Goal: Transaction & Acquisition: Purchase product/service

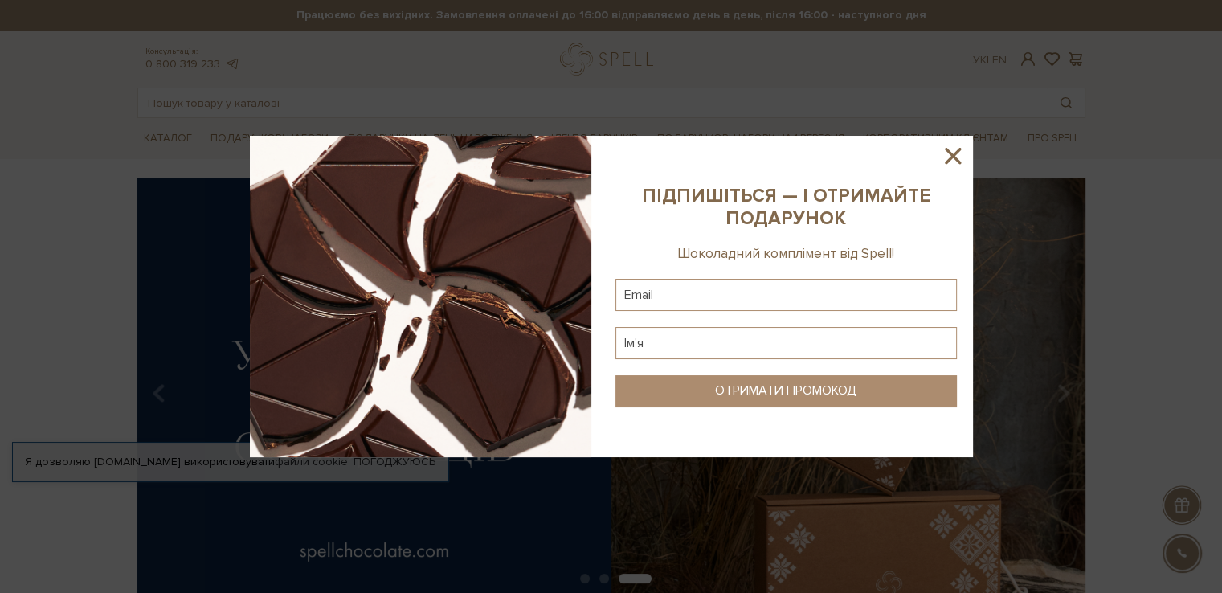
click at [955, 153] on icon at bounding box center [953, 156] width 16 height 16
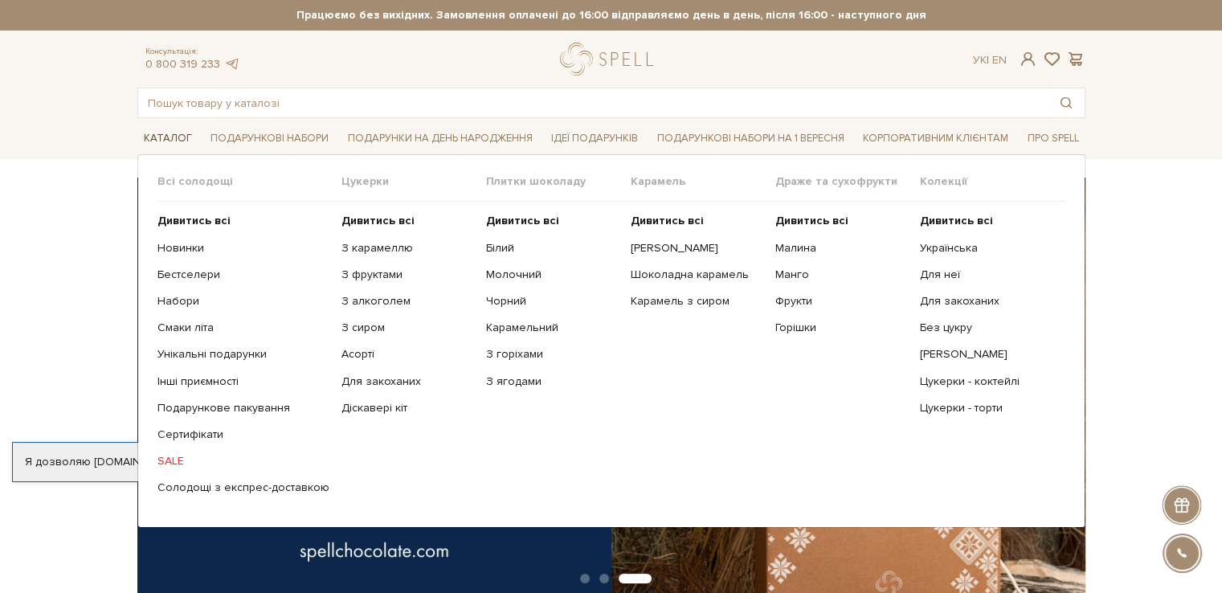
click at [174, 135] on link "Каталог" at bounding box center [167, 138] width 61 height 25
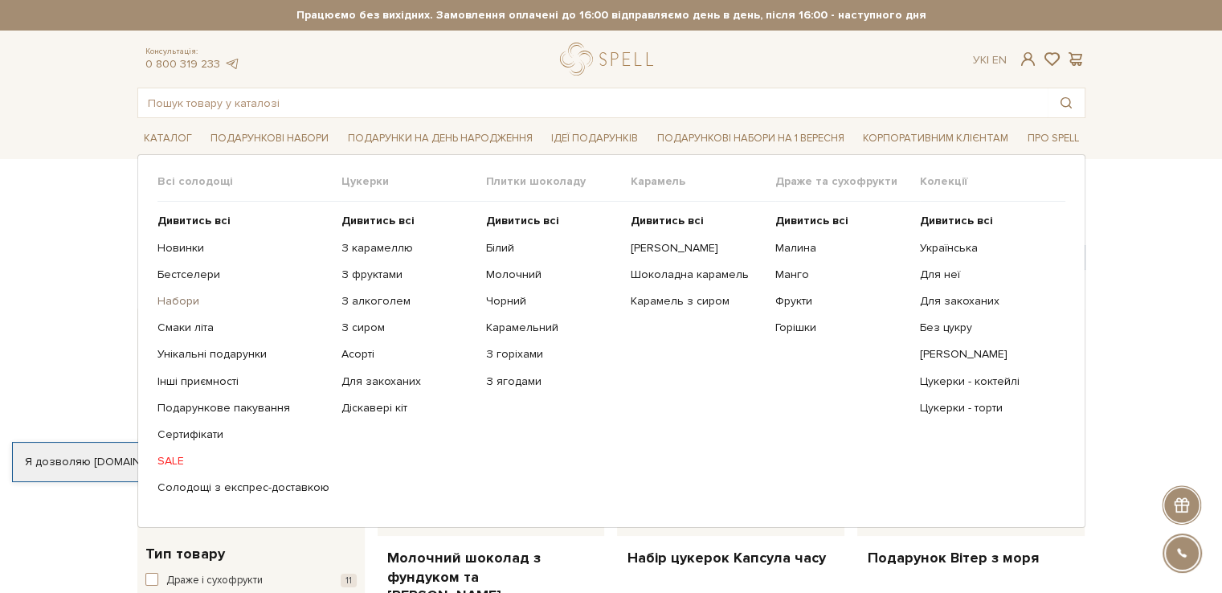
click at [187, 297] on link "Набори" at bounding box center [244, 301] width 172 height 14
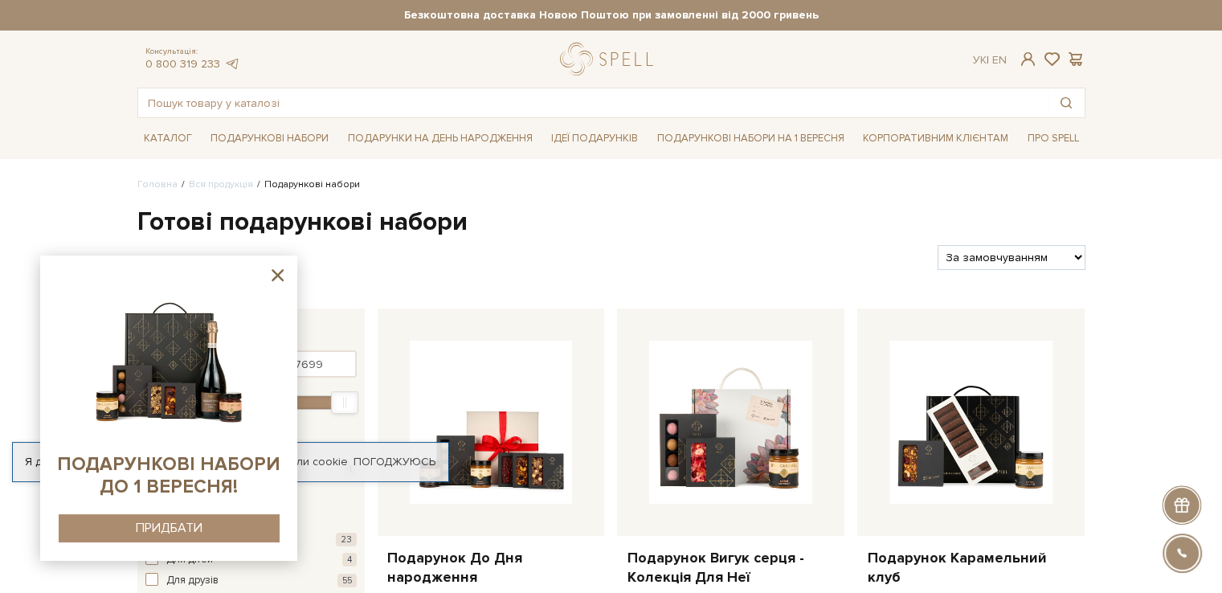
click at [276, 269] on icon at bounding box center [278, 275] width 20 height 20
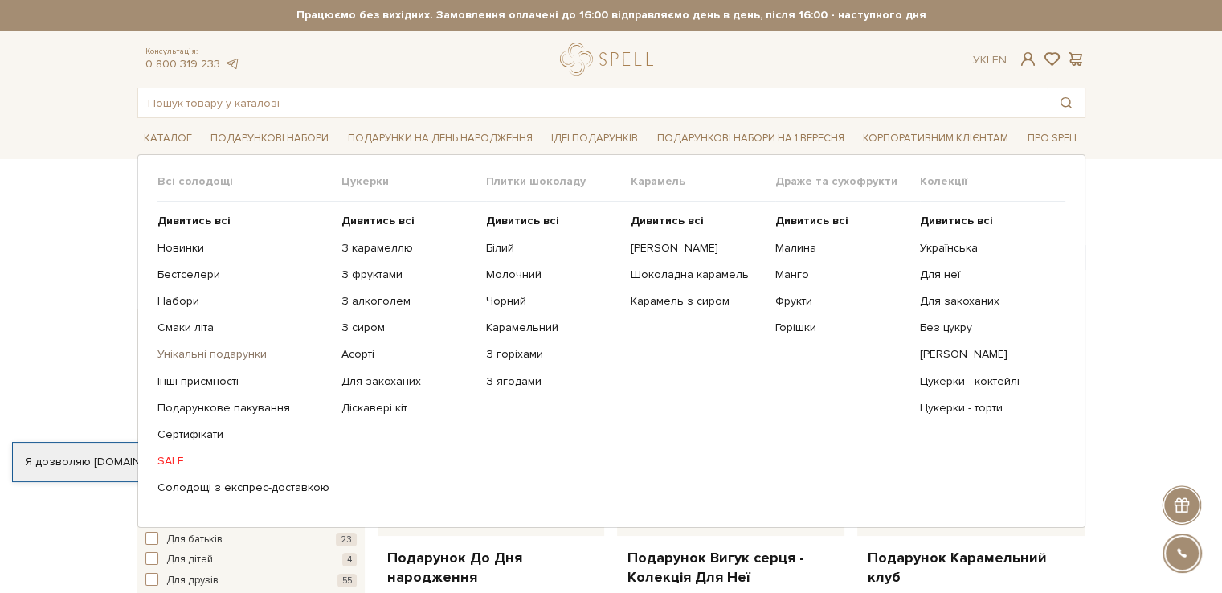
click at [169, 350] on link "Унікальні подарунки" at bounding box center [244, 354] width 172 height 14
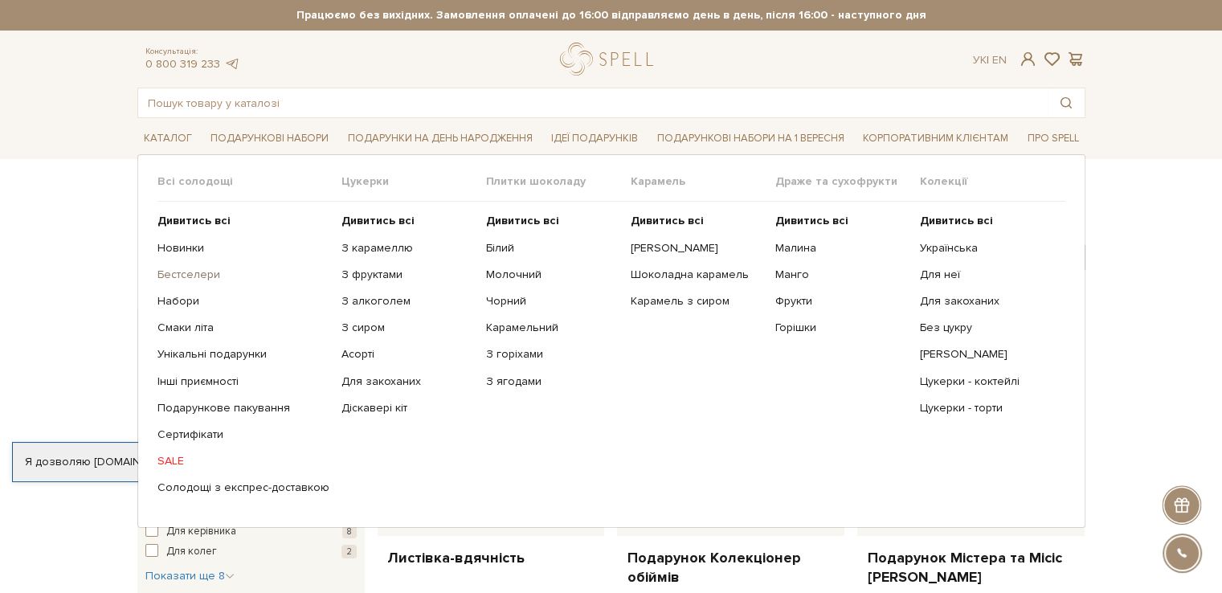
click at [186, 280] on link "Бестселери" at bounding box center [244, 275] width 172 height 14
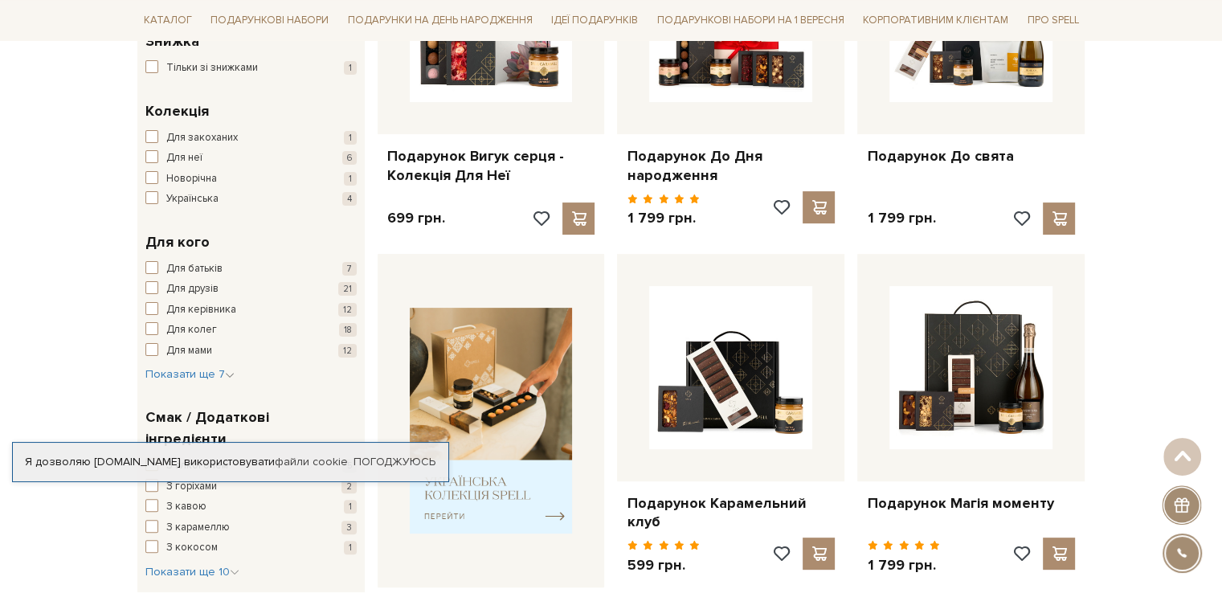
scroll to position [321, 0]
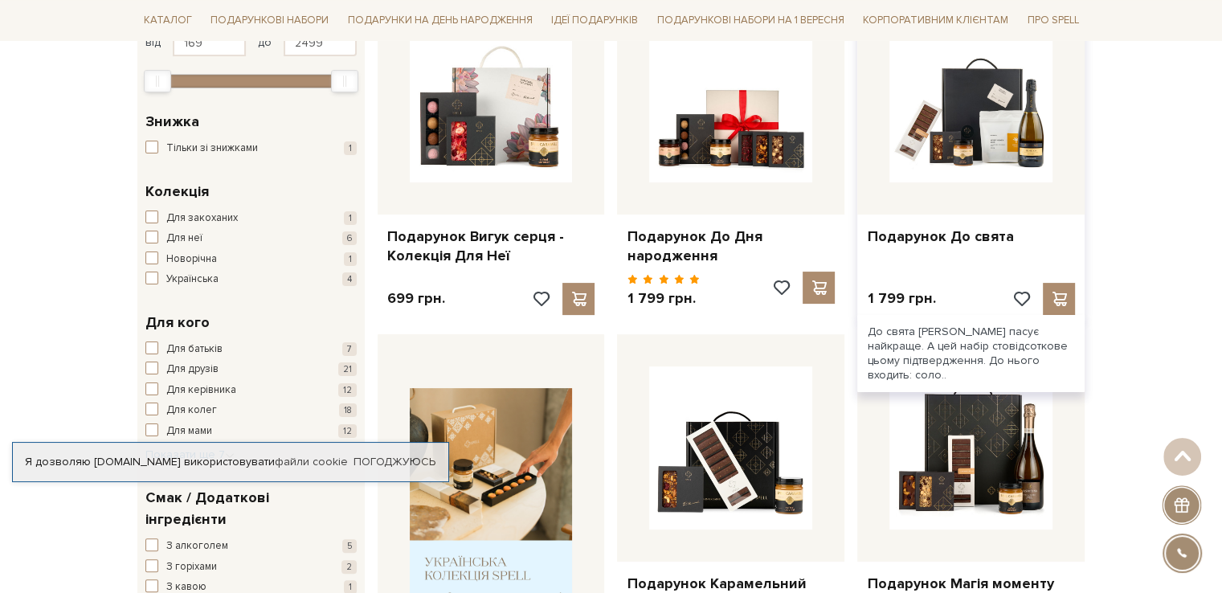
click at [940, 187] on div at bounding box center [970, 100] width 227 height 227
click at [951, 235] on link "Подарунок До свята" at bounding box center [971, 236] width 208 height 18
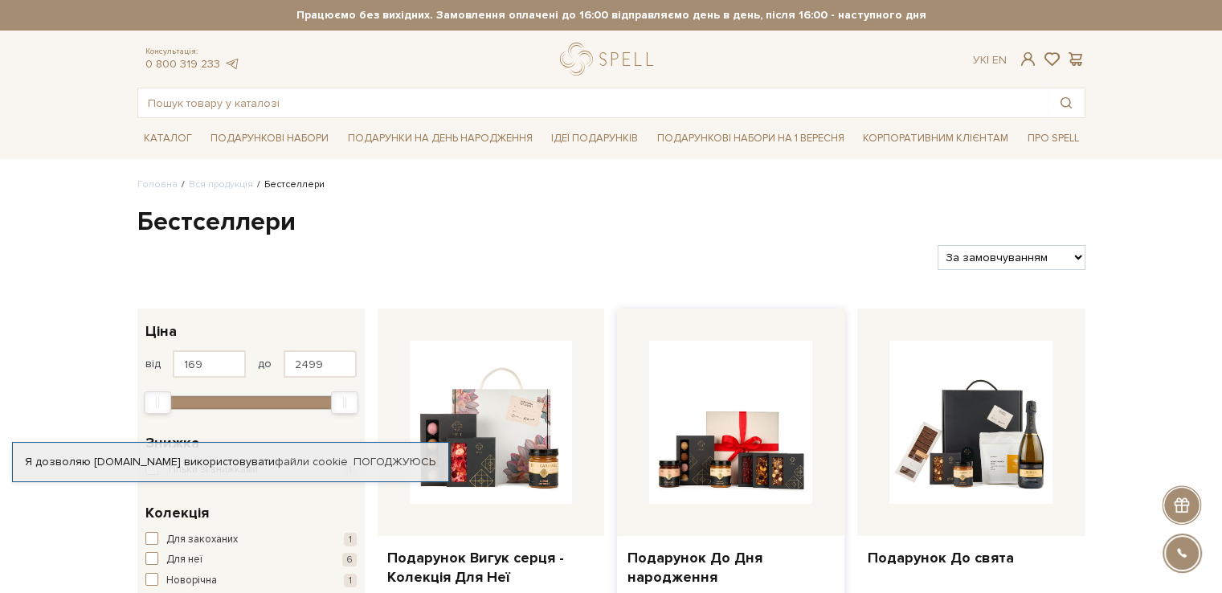
scroll to position [80, 0]
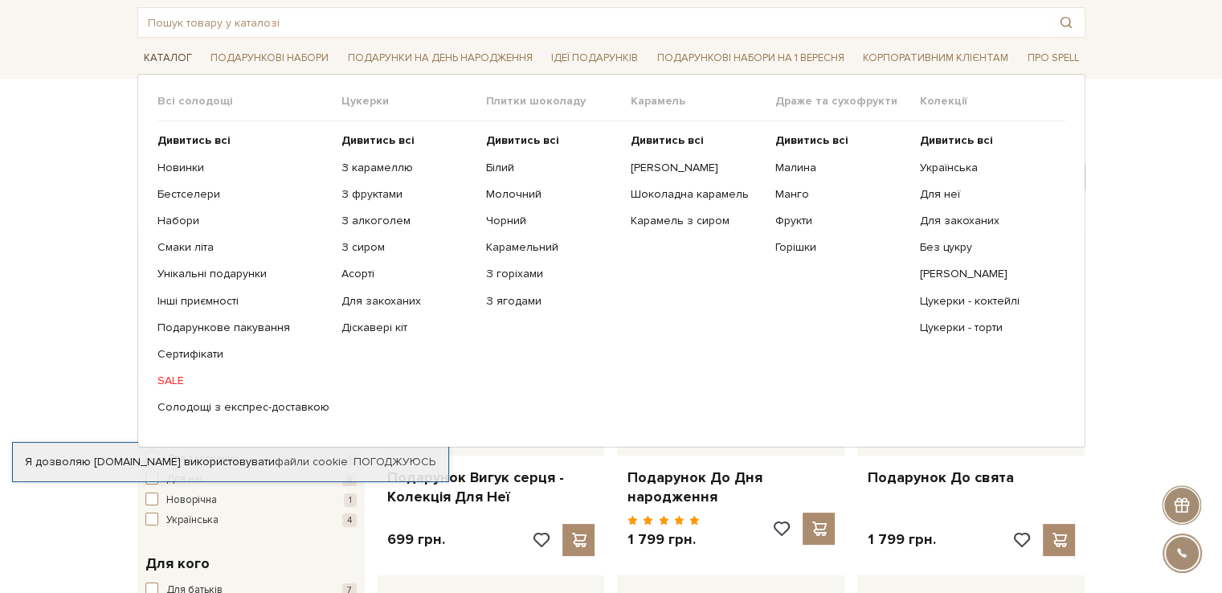
click at [167, 50] on link "Каталог" at bounding box center [167, 58] width 61 height 25
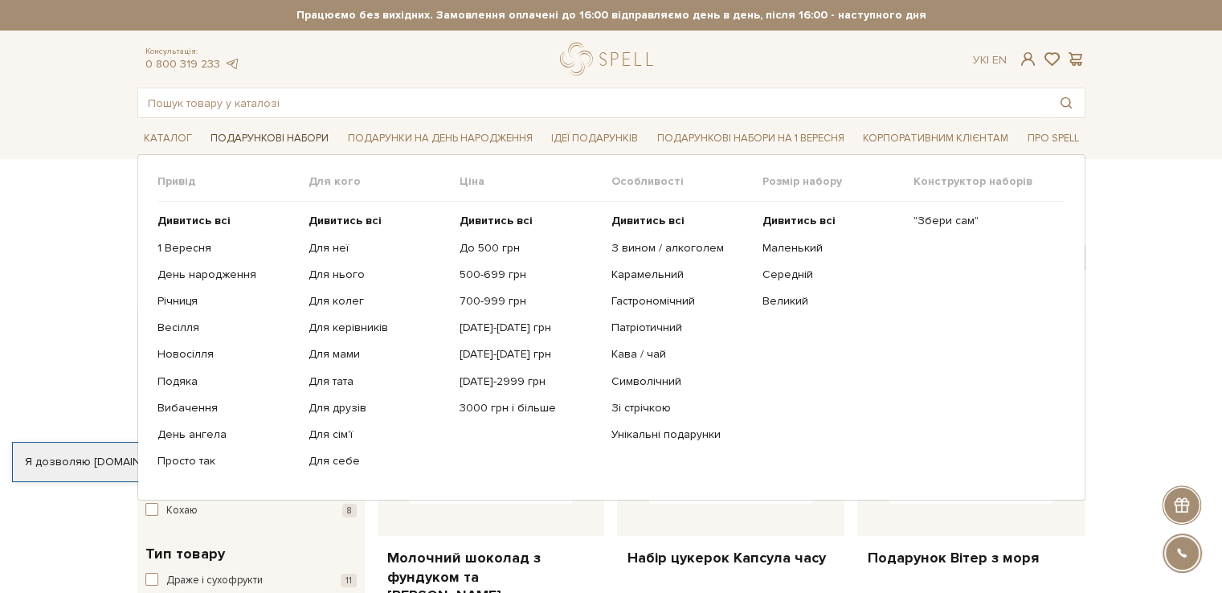
click at [266, 141] on link "Подарункові набори" at bounding box center [269, 138] width 131 height 25
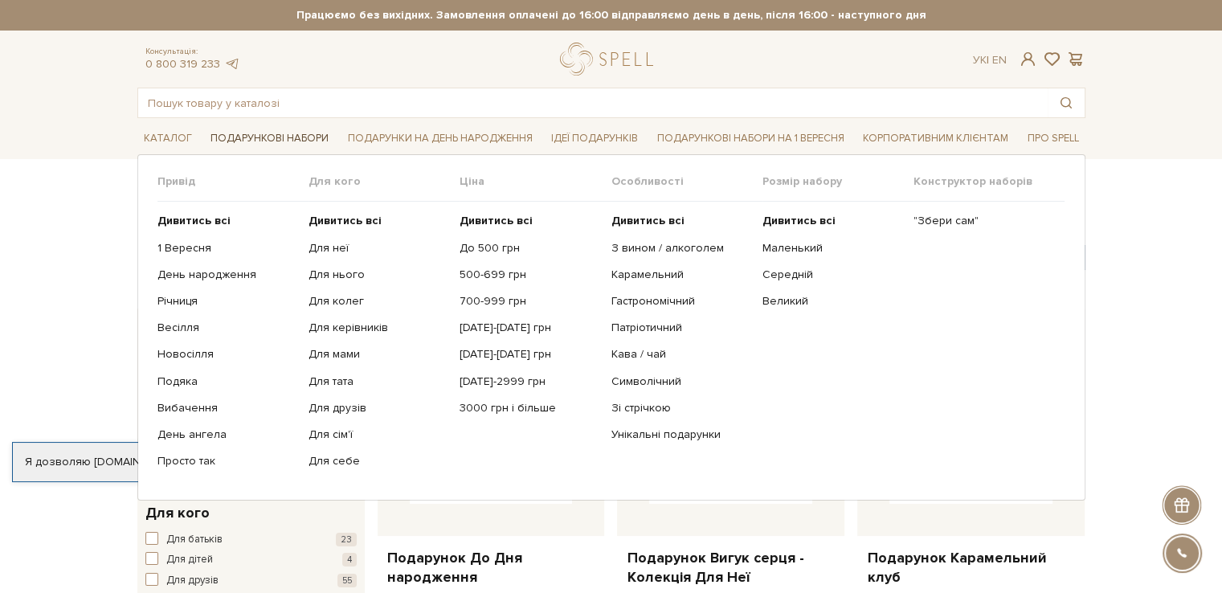
click at [260, 137] on link "Подарункові набори" at bounding box center [269, 138] width 131 height 25
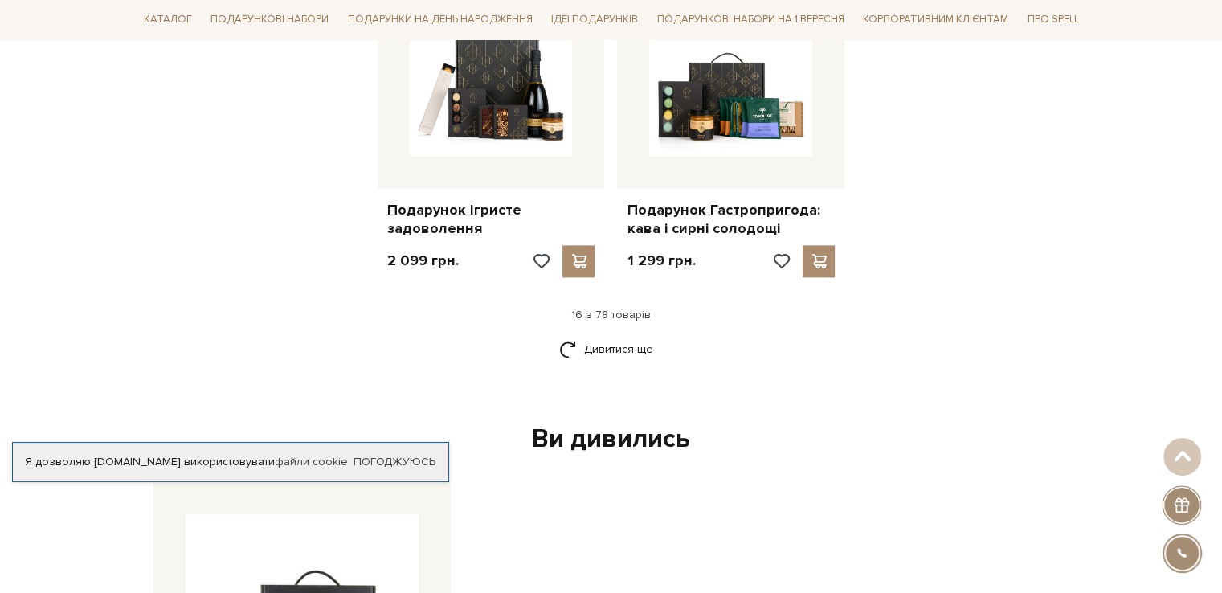
scroll to position [1929, 0]
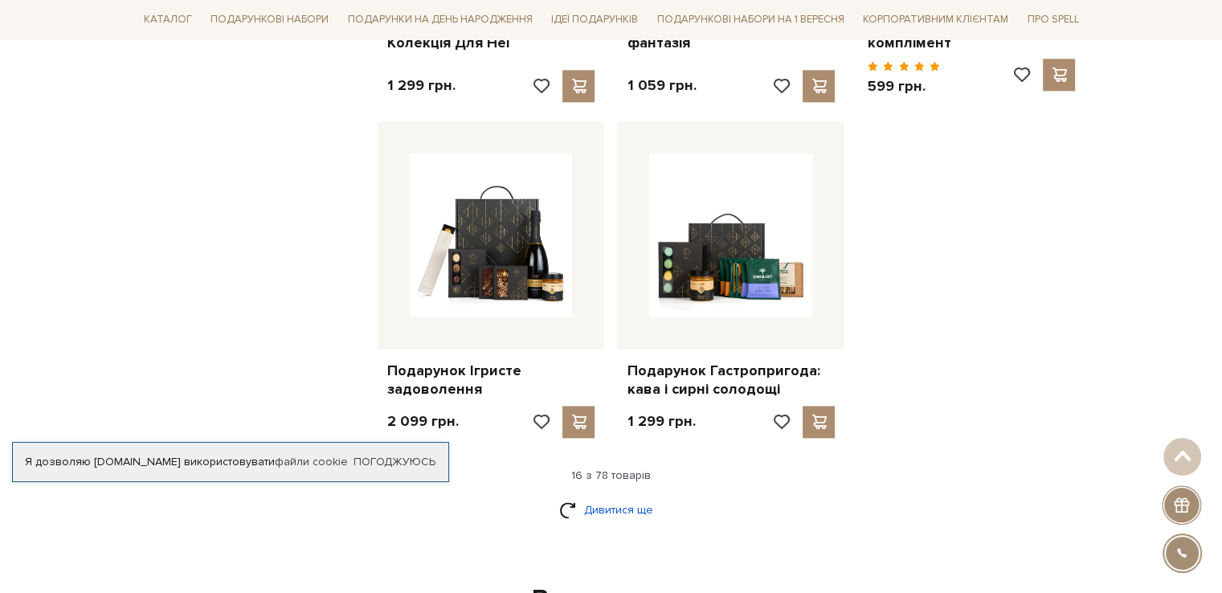
click at [588, 513] on link "Дивитися ще" at bounding box center [611, 510] width 104 height 28
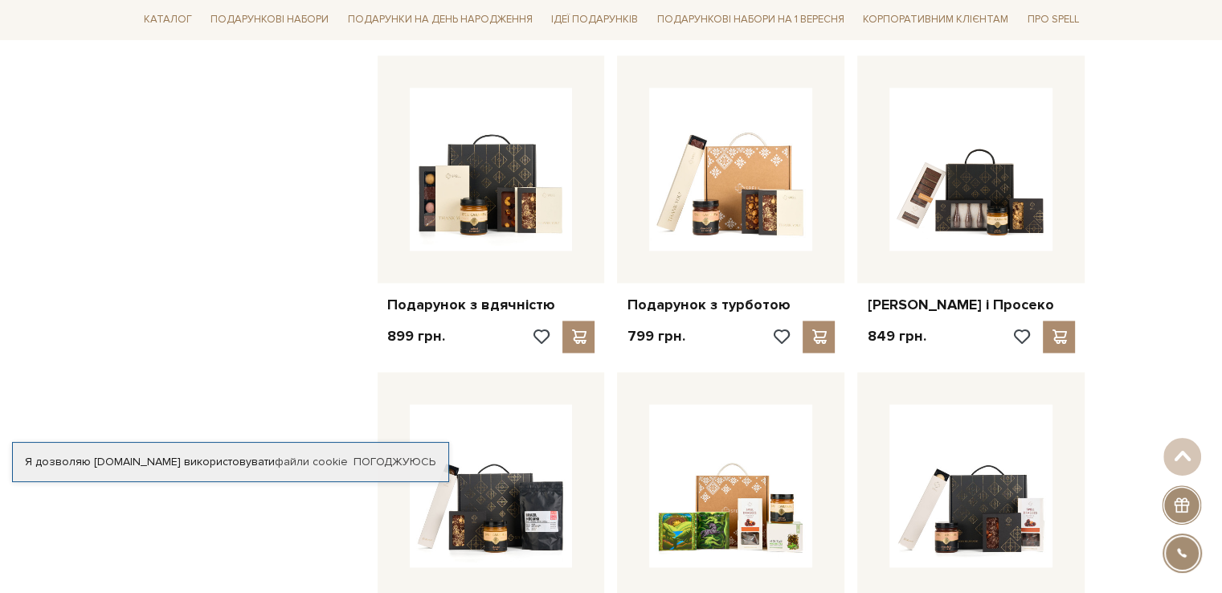
scroll to position [2491, 0]
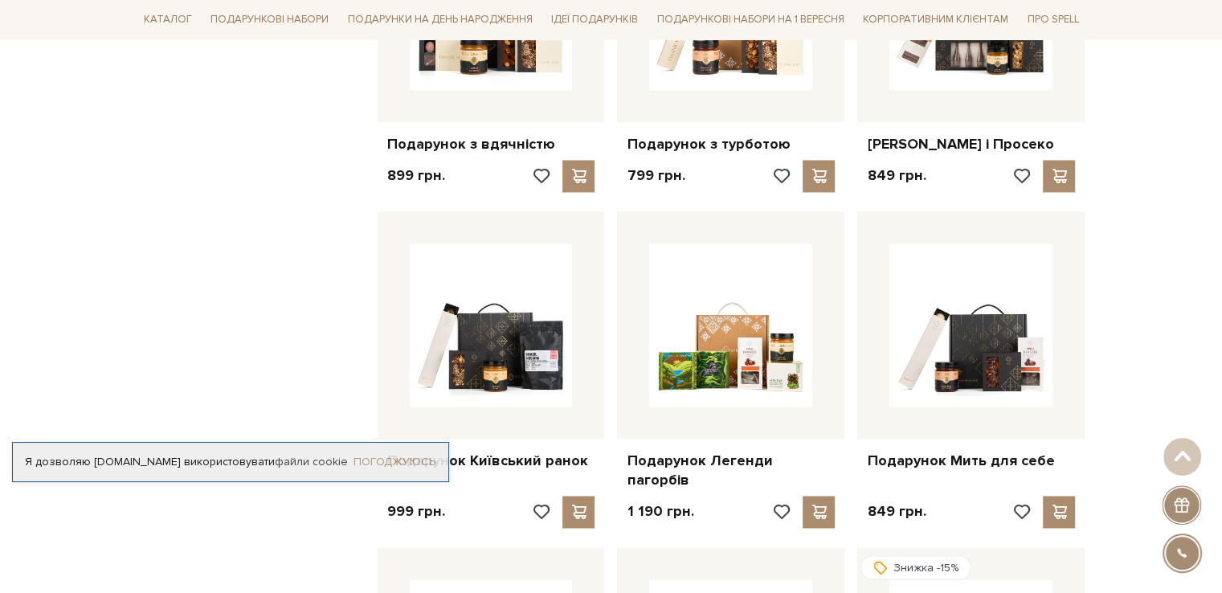
click at [368, 463] on link "Погоджуюсь" at bounding box center [395, 462] width 82 height 14
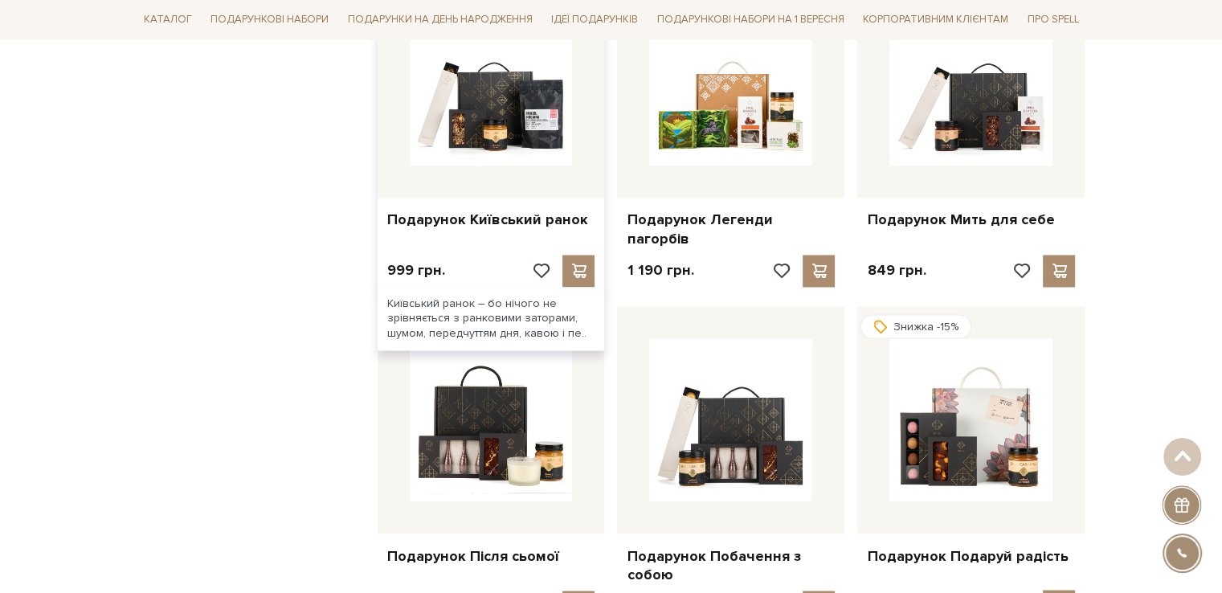
scroll to position [2893, 0]
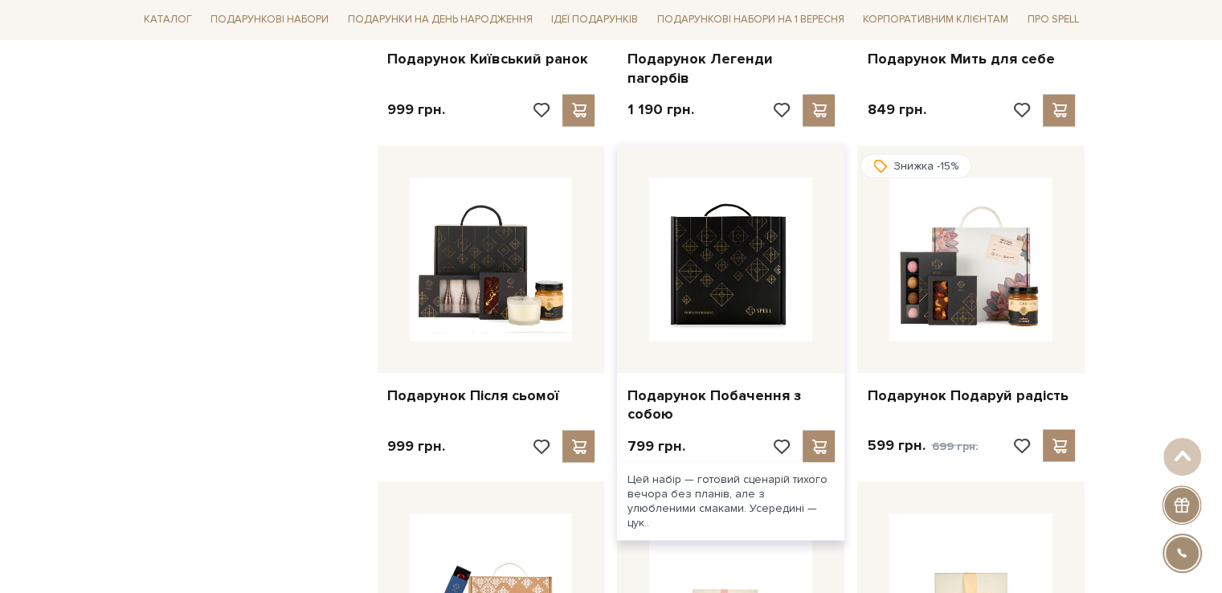
click at [791, 292] on img at bounding box center [730, 259] width 163 height 163
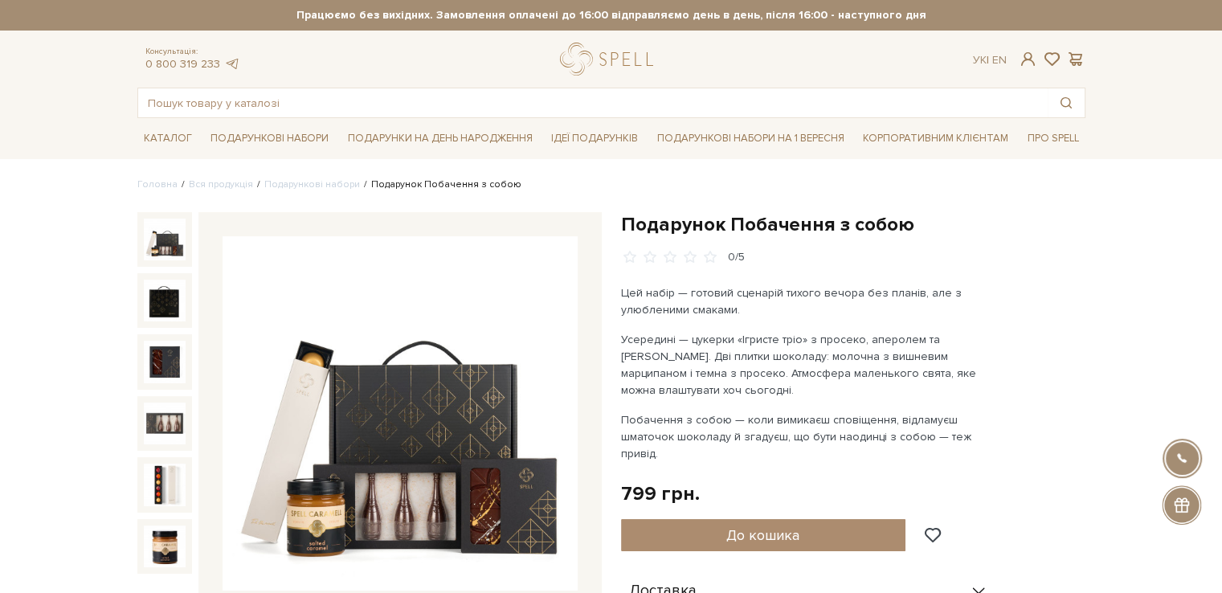
scroll to position [161, 0]
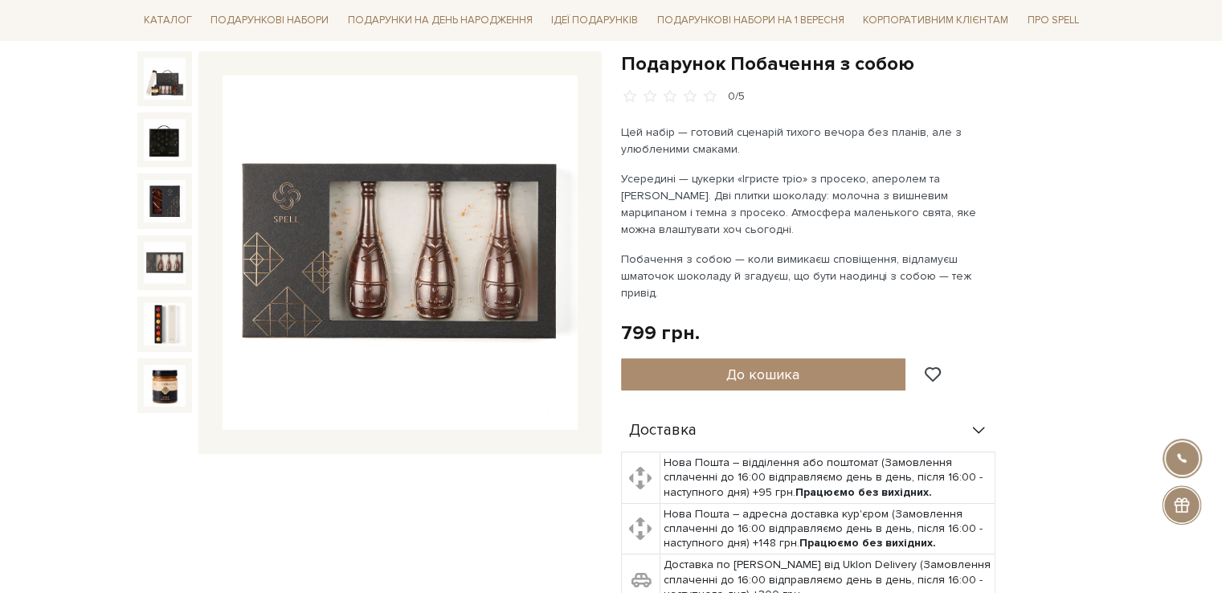
click at [153, 254] on img at bounding box center [165, 263] width 42 height 42
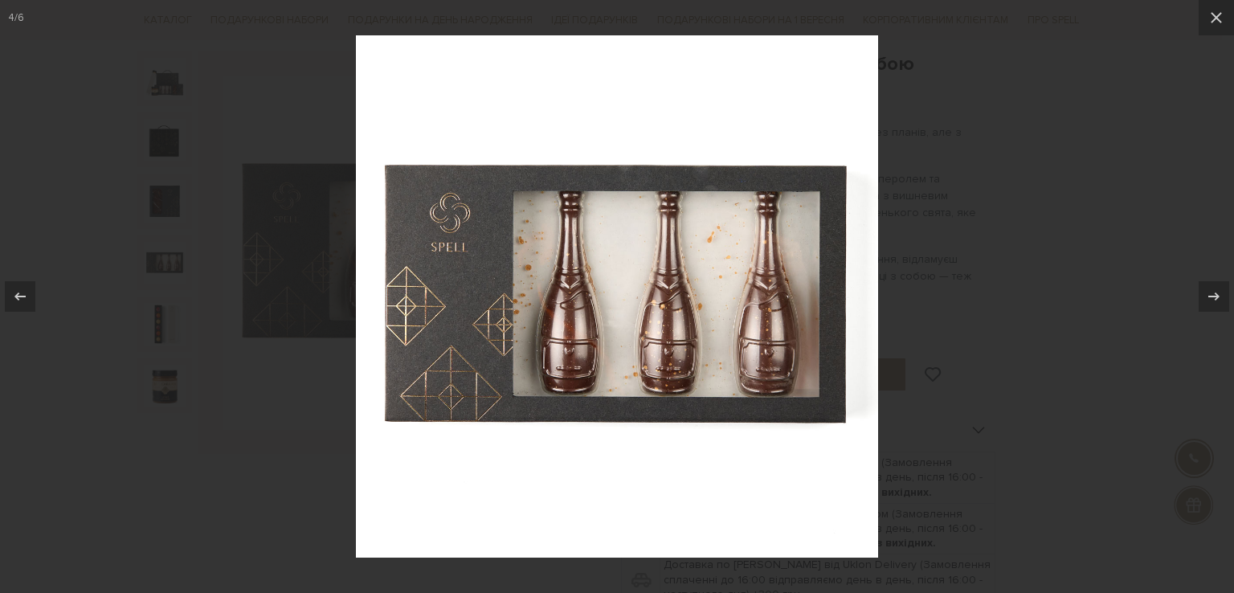
click at [334, 262] on div at bounding box center [617, 296] width 1234 height 593
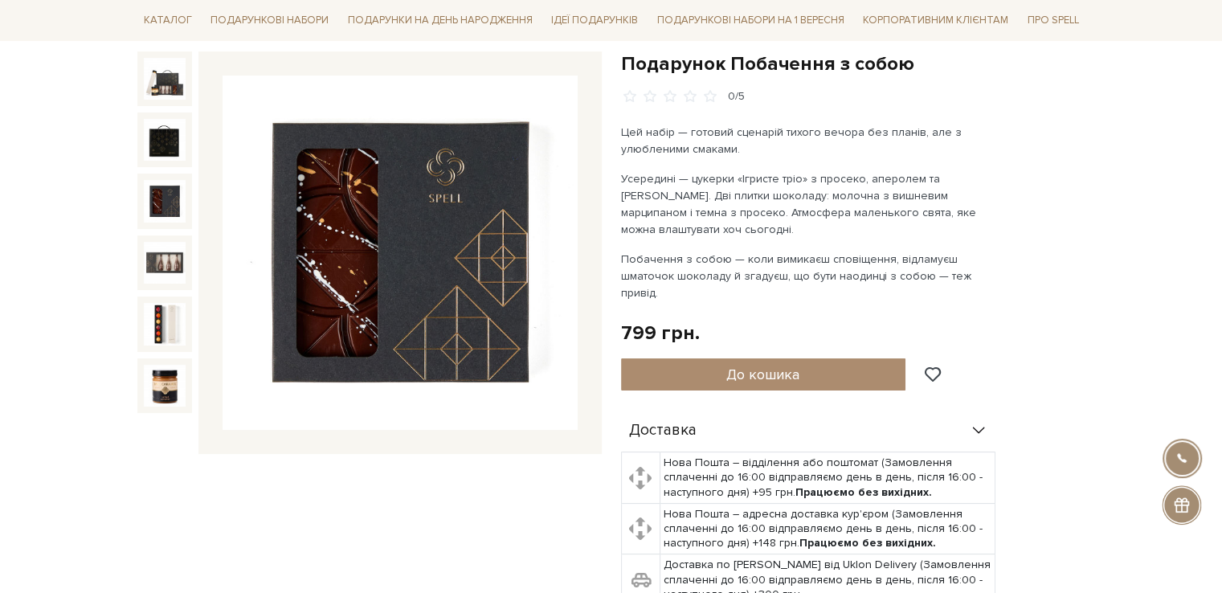
click at [168, 207] on img at bounding box center [165, 201] width 42 height 42
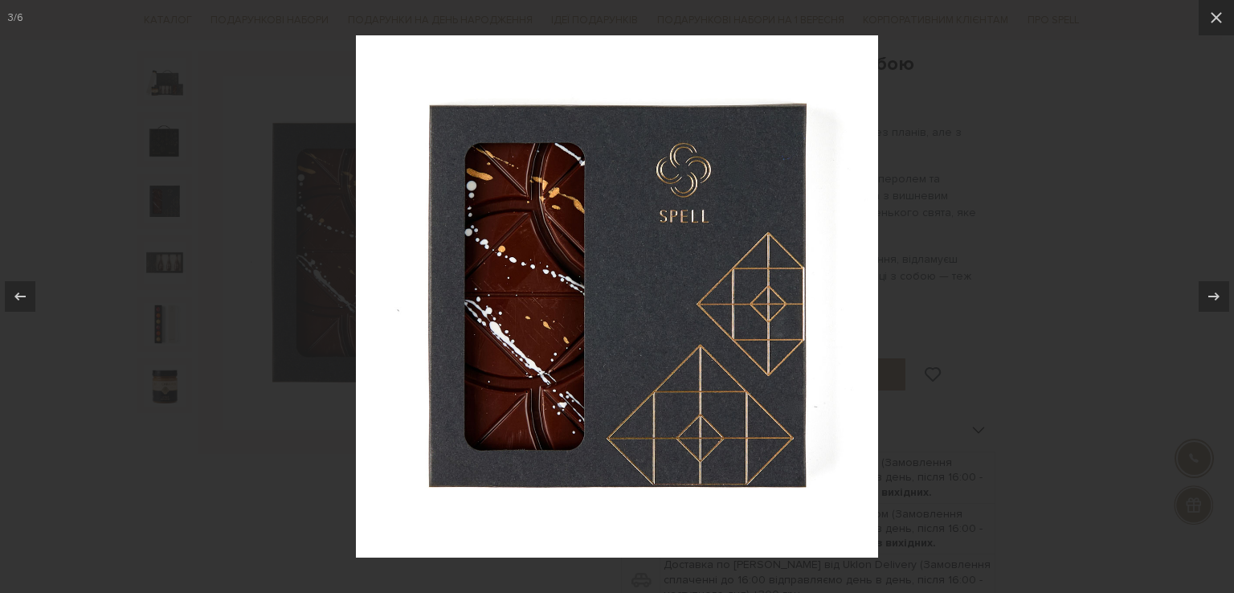
click at [158, 168] on div at bounding box center [617, 296] width 1234 height 593
